Goal: Task Accomplishment & Management: Manage account settings

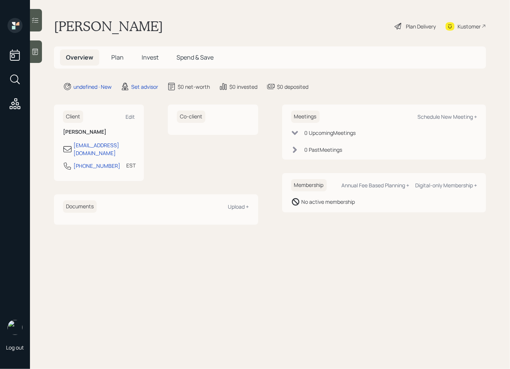
click at [38, 54] on icon at bounding box center [34, 51] width 7 height 7
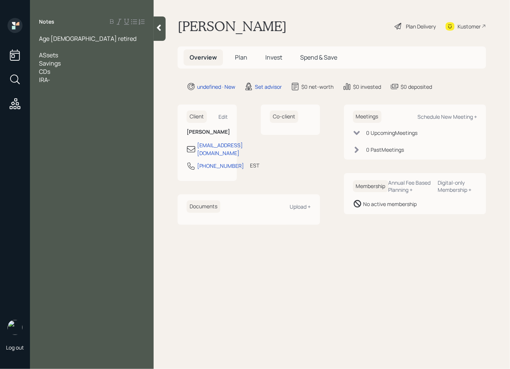
click at [46, 55] on span "ASsets" at bounding box center [48, 55] width 19 height 8
click at [78, 63] on div "Savings" at bounding box center [92, 63] width 106 height 8
drag, startPoint x: 67, startPoint y: 53, endPoint x: 18, endPoint y: 57, distance: 49.2
click at [18, 57] on div "Log out Notes Age [DEMOGRAPHIC_DATA] retired Assets Savings CDs [PERSON_NAME] P…" at bounding box center [255, 184] width 510 height 369
drag, startPoint x: 116, startPoint y: 20, endPoint x: 116, endPoint y: 25, distance: 4.5
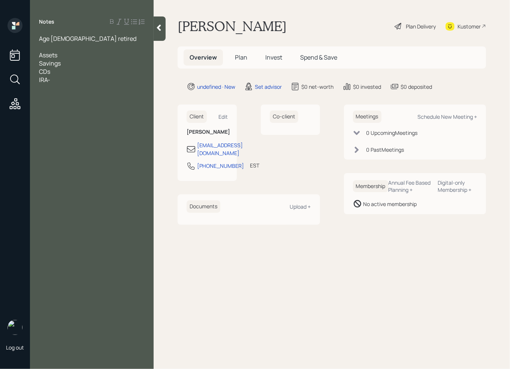
click at [116, 25] on div "Notes" at bounding box center [92, 21] width 124 height 7
click at [113, 22] on icon at bounding box center [112, 22] width 6 height 6
drag, startPoint x: 86, startPoint y: 75, endPoint x: 71, endPoint y: 69, distance: 16.0
click at [85, 73] on div "CDs" at bounding box center [92, 71] width 106 height 8
click at [72, 81] on div "IRA-" at bounding box center [92, 80] width 106 height 8
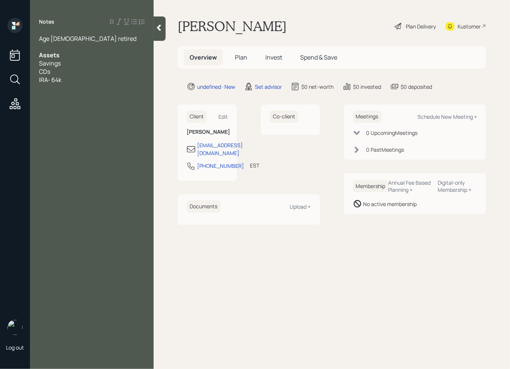
click at [59, 75] on div "CDs" at bounding box center [92, 71] width 106 height 8
click at [70, 64] on div "Savings" at bounding box center [92, 63] width 106 height 8
click at [62, 72] on div "CDs" at bounding box center [92, 71] width 106 height 8
click at [81, 62] on div "Savings -" at bounding box center [92, 63] width 106 height 8
click at [70, 62] on span "Savings - 15154" at bounding box center [59, 63] width 41 height 8
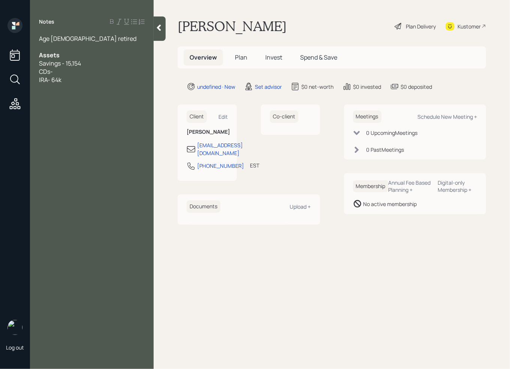
click at [61, 76] on span "IRA- 64k" at bounding box center [50, 80] width 22 height 8
click at [62, 73] on div "CDs-" at bounding box center [92, 71] width 106 height 8
click at [78, 79] on div "IRA- 64k" at bounding box center [92, 80] width 106 height 8
click at [45, 95] on div at bounding box center [92, 96] width 106 height 8
click at [42, 92] on div at bounding box center [92, 96] width 106 height 8
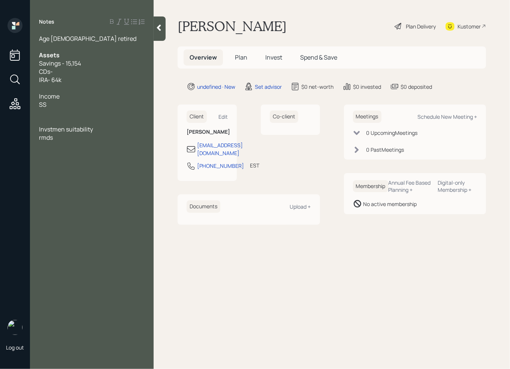
click at [58, 104] on div "SS" at bounding box center [92, 104] width 106 height 8
click at [44, 119] on div at bounding box center [92, 121] width 106 height 8
click at [65, 140] on span "Invstmen suitability" at bounding box center [66, 137] width 54 height 8
click at [49, 128] on div at bounding box center [92, 129] width 106 height 8
click at [47, 134] on span "Investment suitability" at bounding box center [69, 137] width 60 height 8
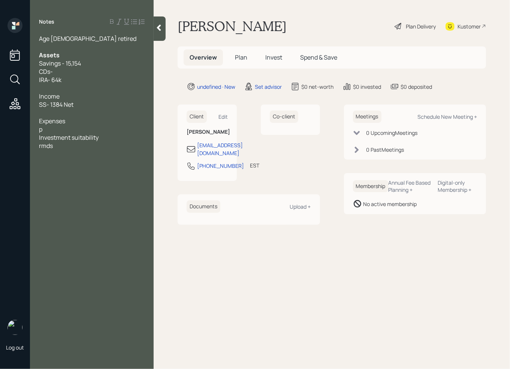
click at [45, 130] on div "p" at bounding box center [92, 129] width 106 height 8
click at [42, 153] on div at bounding box center [92, 154] width 106 height 8
click at [43, 148] on div at bounding box center [92, 146] width 106 height 8
click at [64, 181] on div "rmds" at bounding box center [92, 179] width 106 height 8
click at [50, 87] on div at bounding box center [92, 88] width 106 height 8
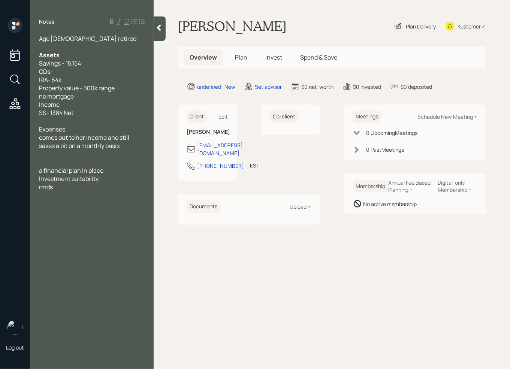
click at [115, 69] on div "CDs-" at bounding box center [92, 71] width 106 height 8
click at [158, 31] on icon at bounding box center [158, 27] width 7 height 7
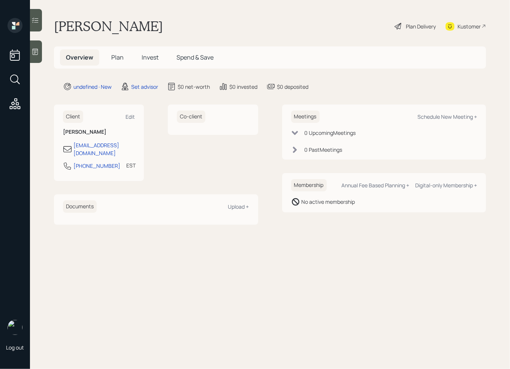
click at [39, 54] on icon at bounding box center [34, 51] width 7 height 7
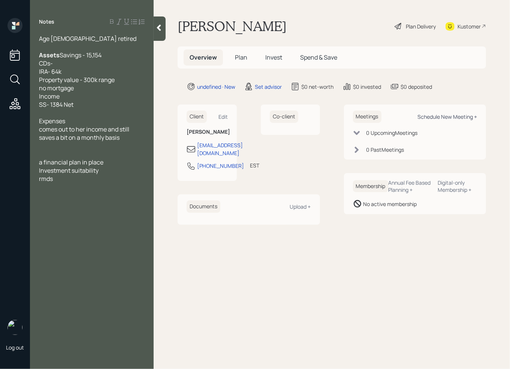
click at [456, 115] on div "Schedule New Meeting +" at bounding box center [447, 116] width 60 height 7
select select "round-[PERSON_NAME]"
click at [46, 51] on span "Assets" at bounding box center [49, 55] width 21 height 8
click at [47, 49] on div at bounding box center [92, 47] width 106 height 8
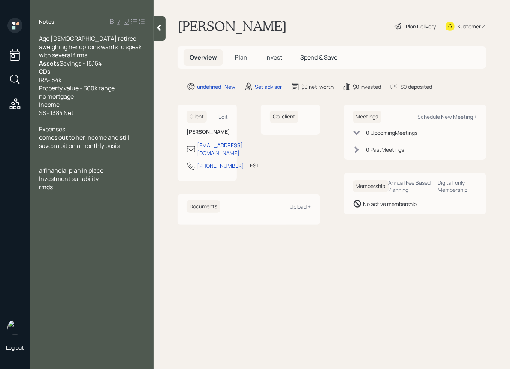
click at [41, 47] on span "aweighing her options wants to speak with several firms" at bounding box center [91, 51] width 104 height 16
click at [84, 107] on div "Assets Savings - 15,154 CDs- IRA- 64k Property value - 300k range no mortgage I…" at bounding box center [92, 88] width 106 height 58
click at [161, 32] on div at bounding box center [160, 28] width 12 height 24
